Goal: Check status: Check status

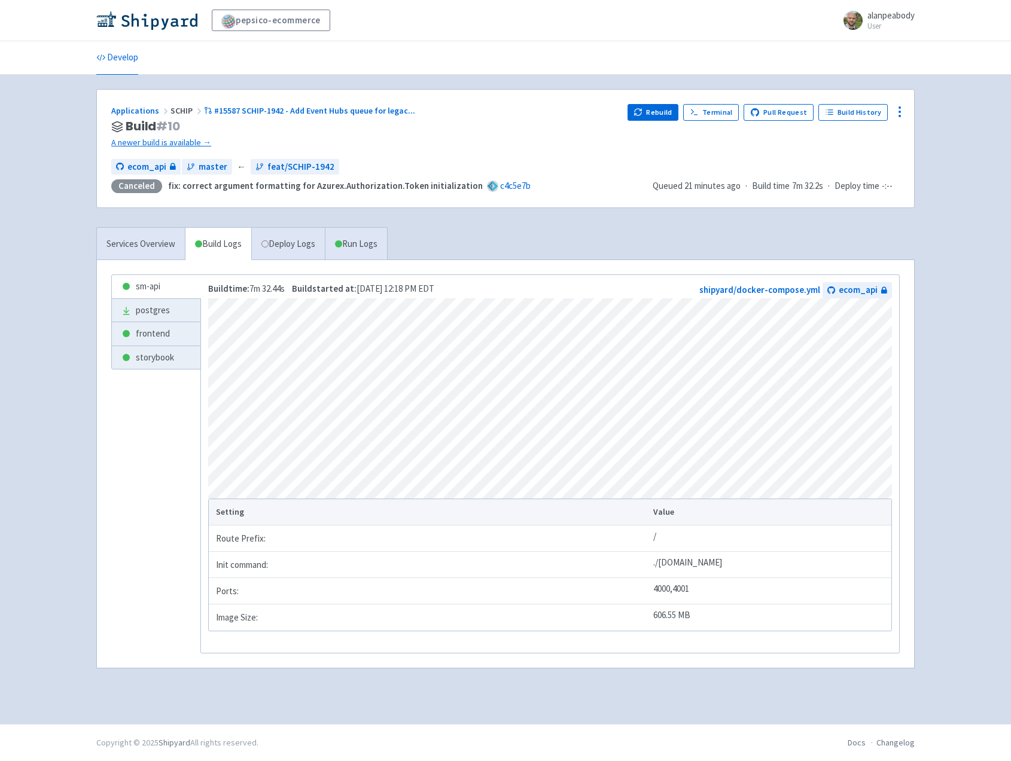
click at [515, 255] on div "Services Overview Build Logs Deploy Logs Run Logs sm-api postgres frontend stor…" at bounding box center [505, 455] width 832 height 456
click at [168, 143] on link "A newer build is available →" at bounding box center [364, 143] width 506 height 14
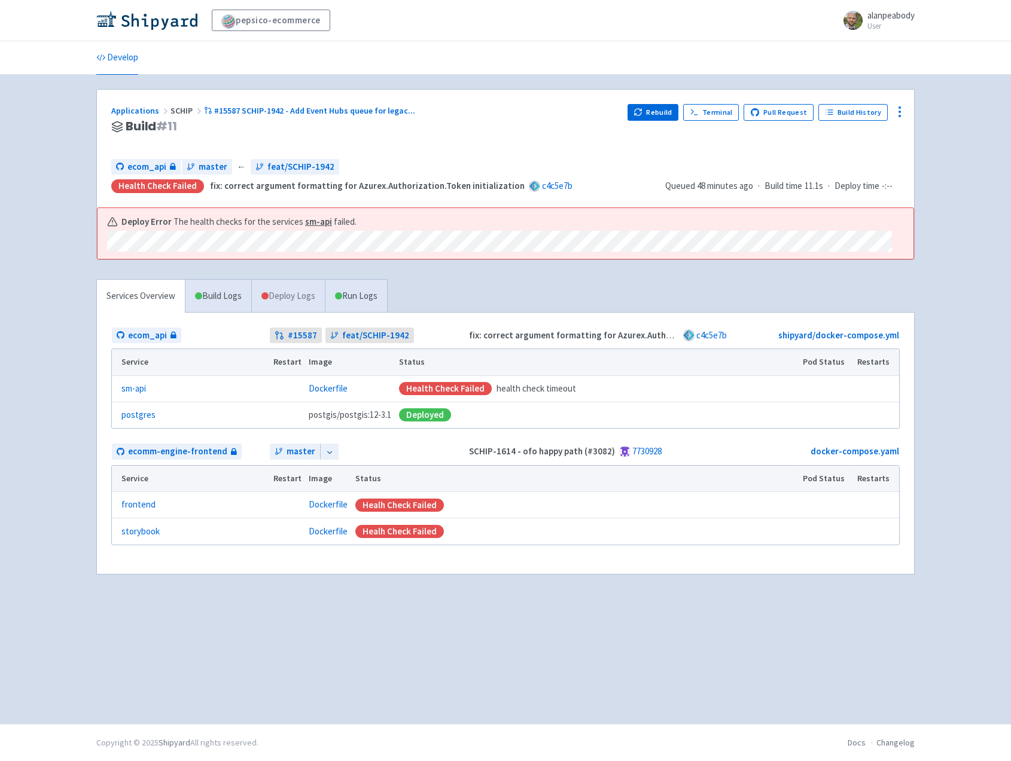
click at [282, 300] on link "Deploy Logs" at bounding box center [288, 296] width 74 height 33
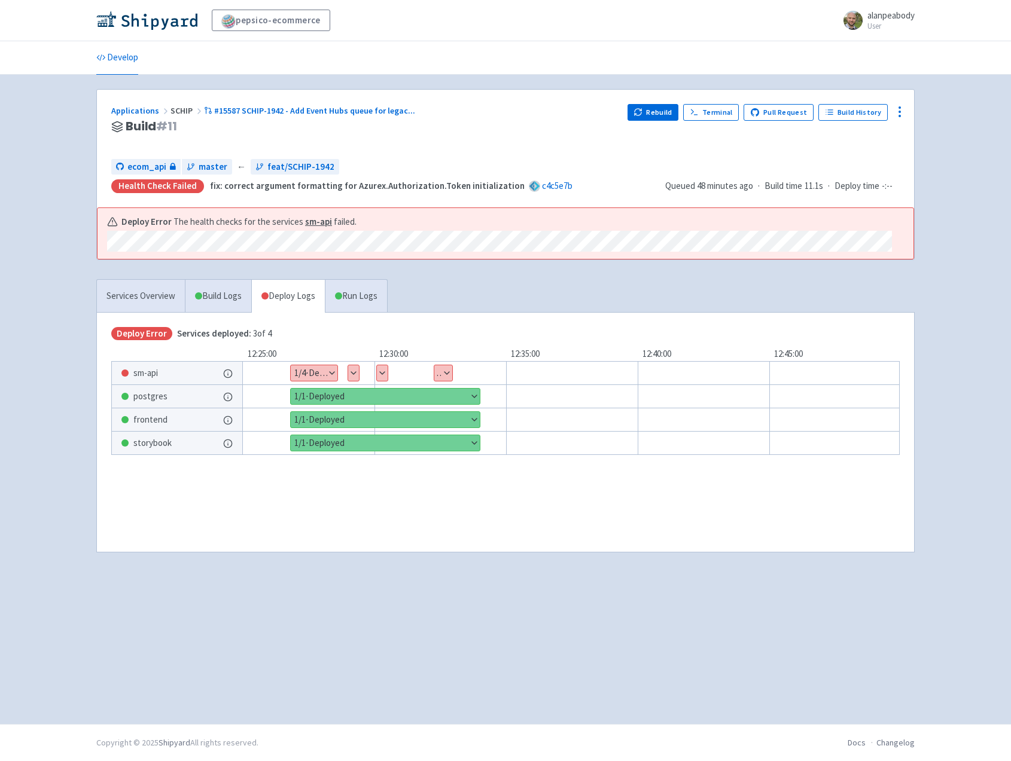
click at [445, 373] on button "Show details" at bounding box center [443, 373] width 18 height 16
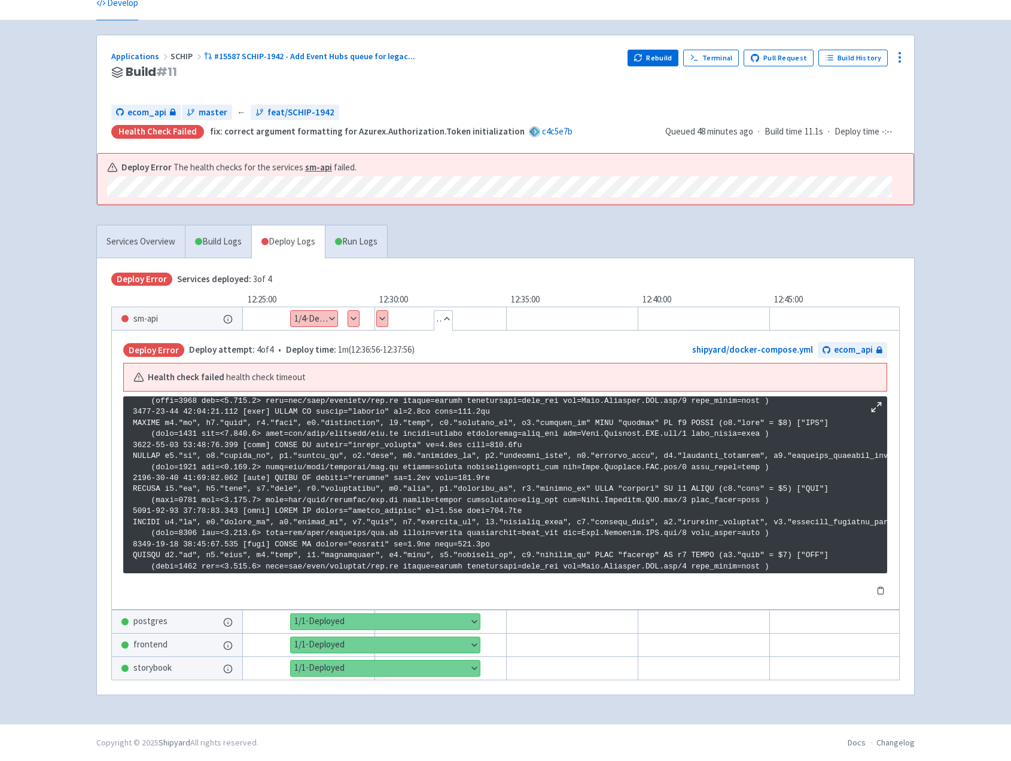
scroll to position [2047, 0]
